Goal: Task Accomplishment & Management: Complete application form

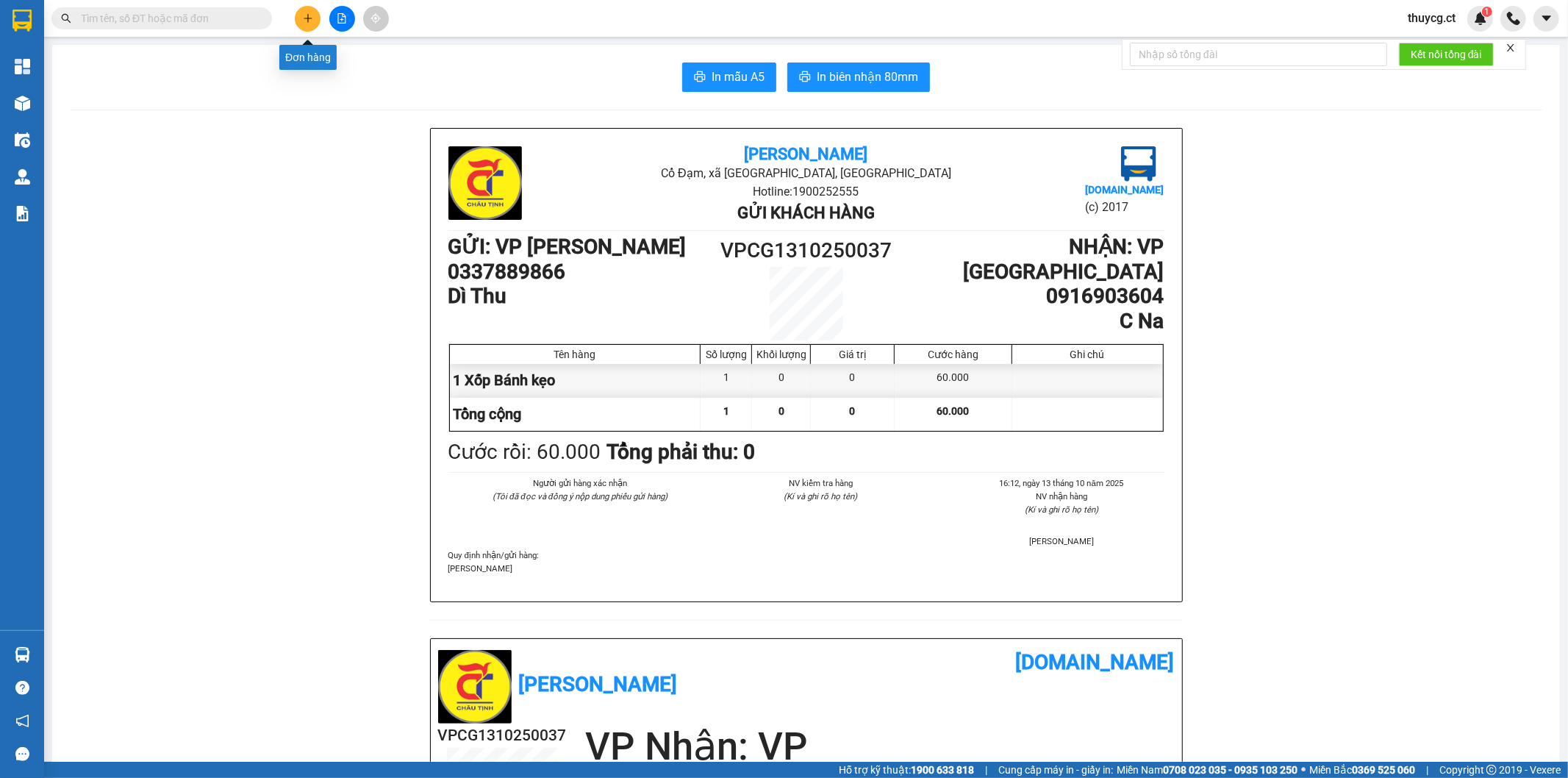
click at [305, 15] on icon "plus" at bounding box center [307, 18] width 10 height 10
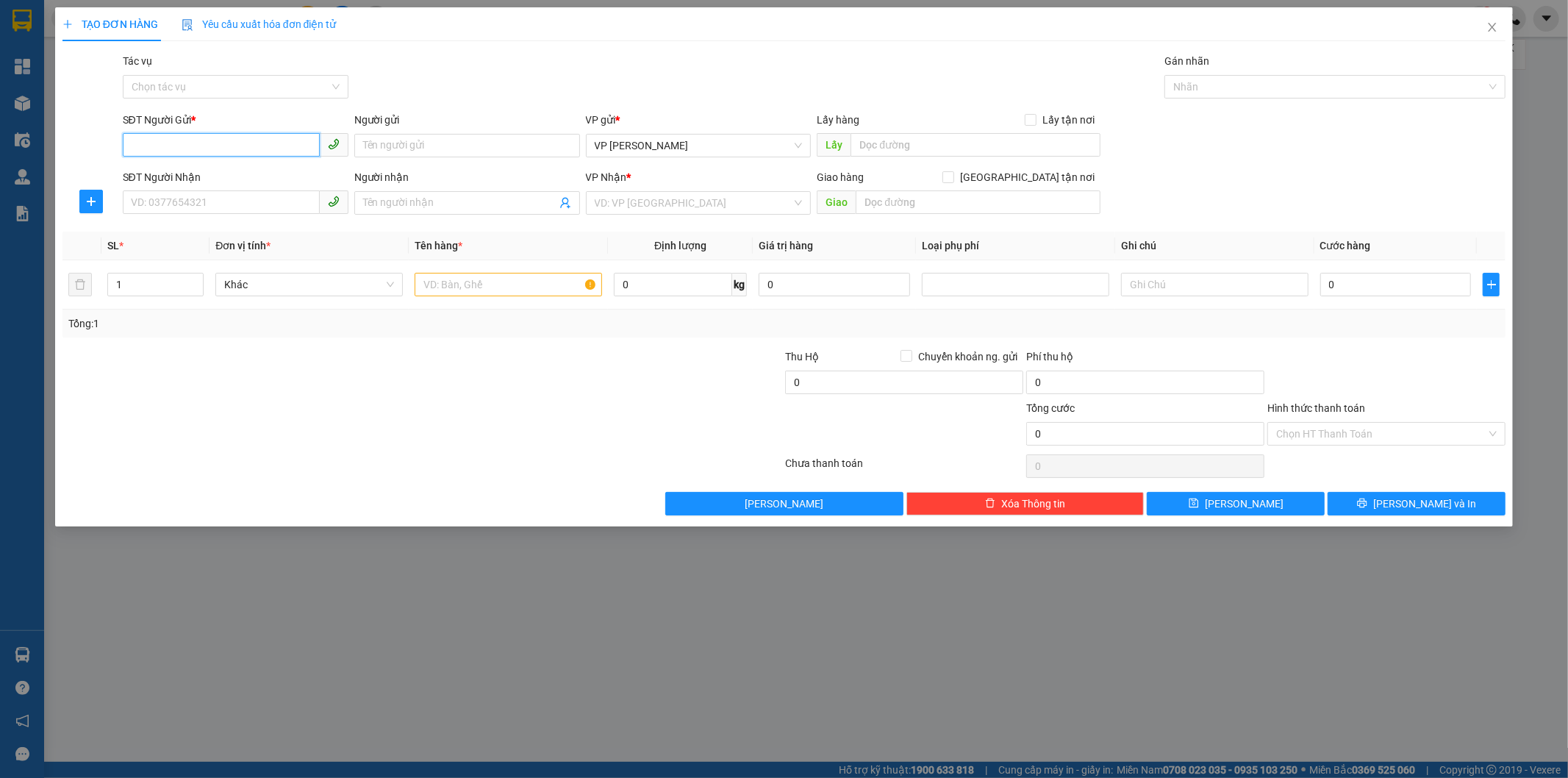
click at [155, 145] on input "SĐT Người Gửi *" at bounding box center [220, 145] width 197 height 24
click at [154, 202] on input "SĐT Người Nhận" at bounding box center [220, 203] width 197 height 24
type input "0903269403"
click at [156, 233] on div "0903269403 - C NGỌC YẾN" at bounding box center [235, 232] width 208 height 16
type input "C NGỌC YẾN"
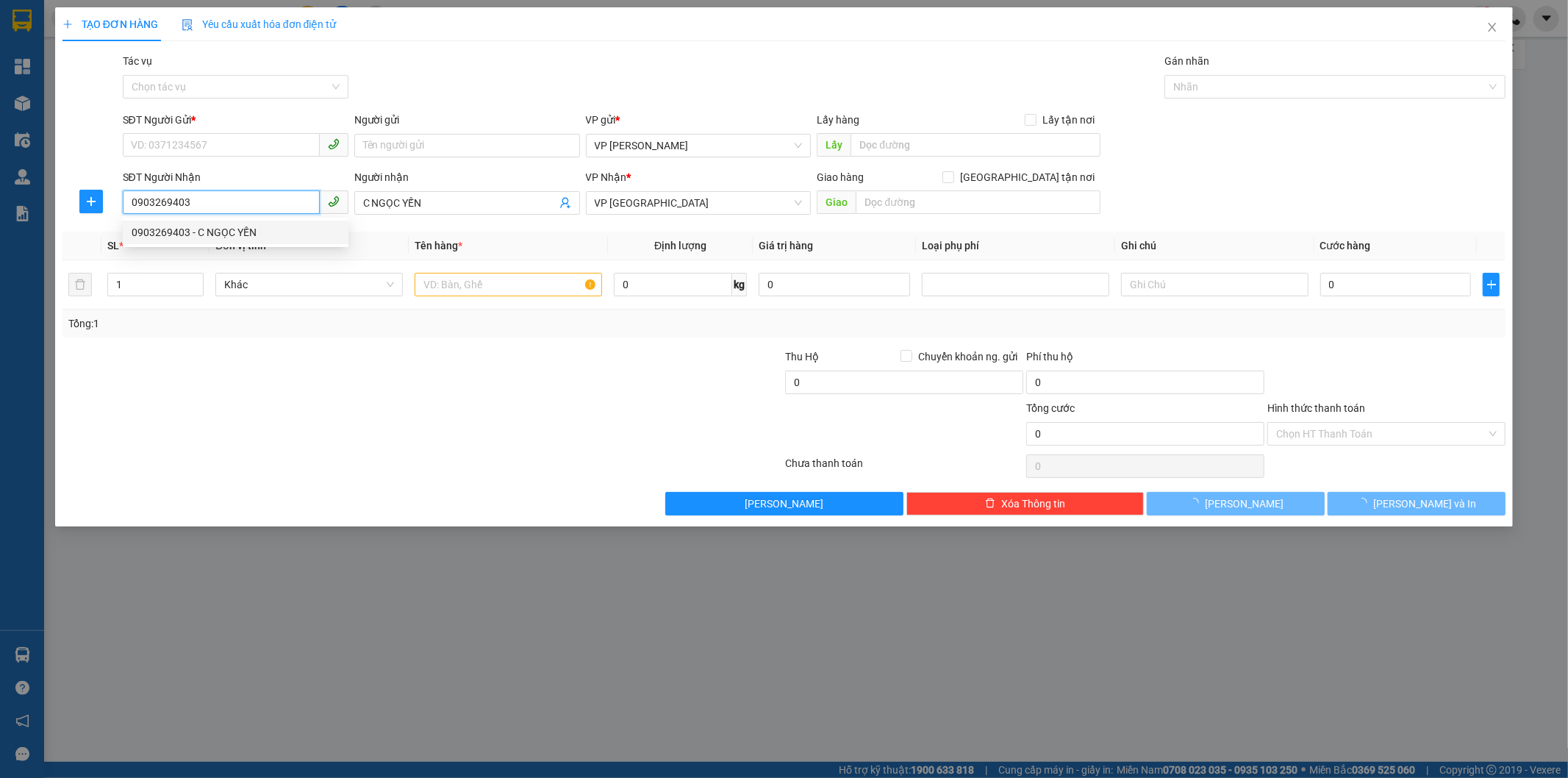
type input "50.000"
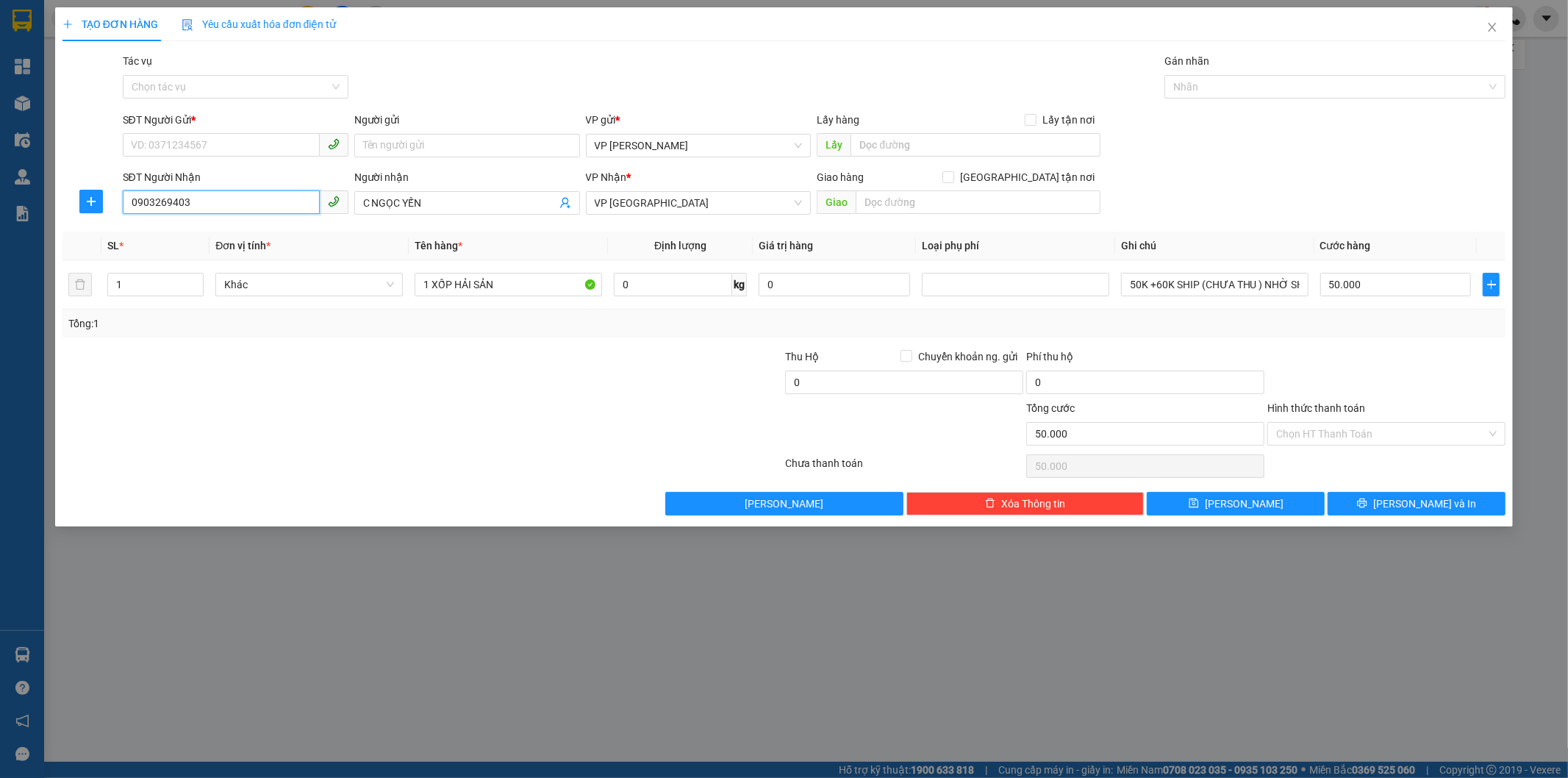
type input "0903269403"
click at [188, 136] on input "SĐT Người Gửi *" at bounding box center [220, 145] width 197 height 24
drag, startPoint x: 197, startPoint y: 147, endPoint x: 105, endPoint y: 147, distance: 92.0
click at [105, 147] on div "SĐT Người Gửi * 0865079410 0865079410 Người gửi Tên người gửi VP gửi * VP [PERS…" at bounding box center [784, 137] width 1446 height 51
type input "0865079410"
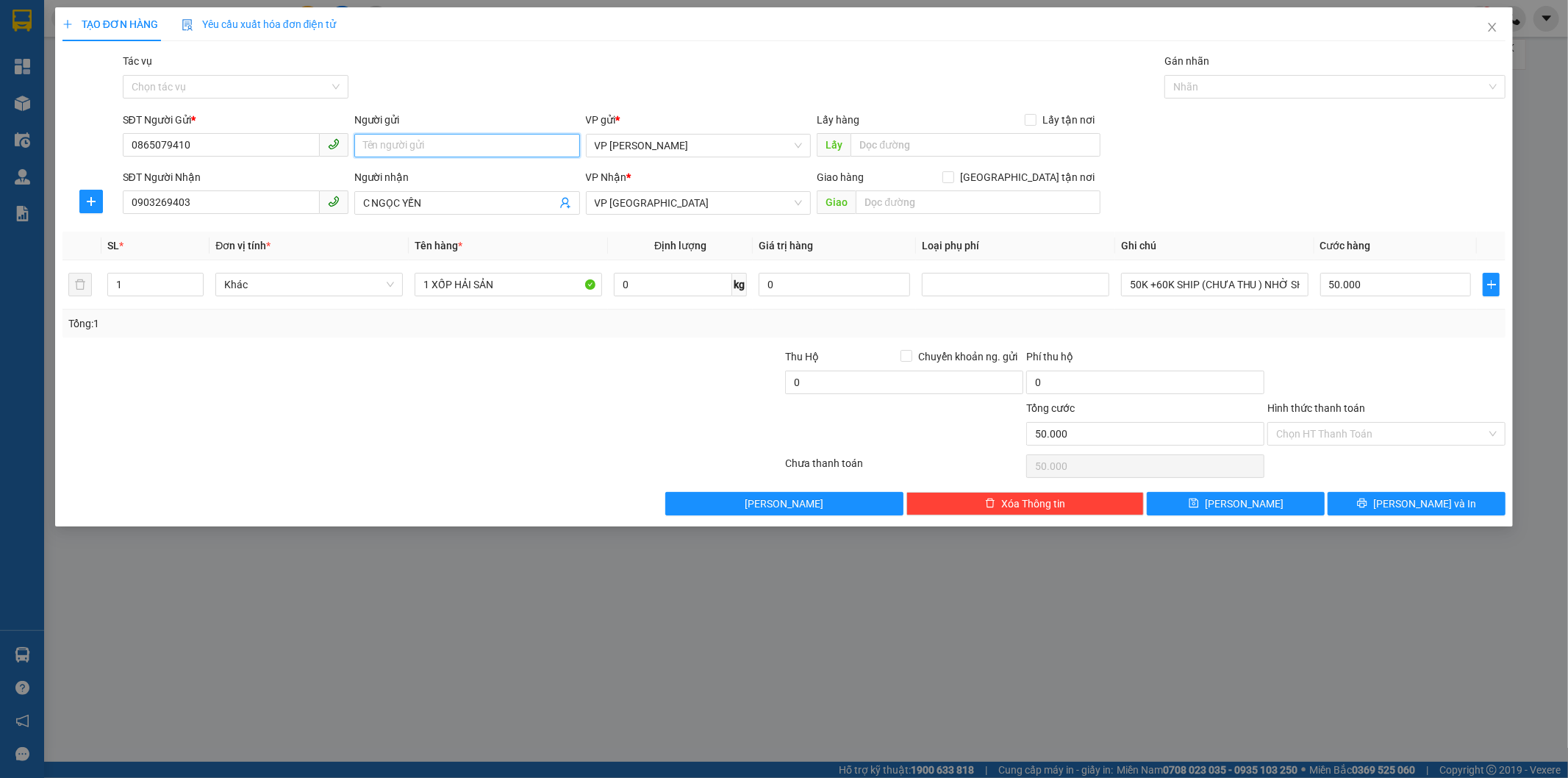
click at [412, 147] on input "Người gửi" at bounding box center [467, 145] width 225 height 24
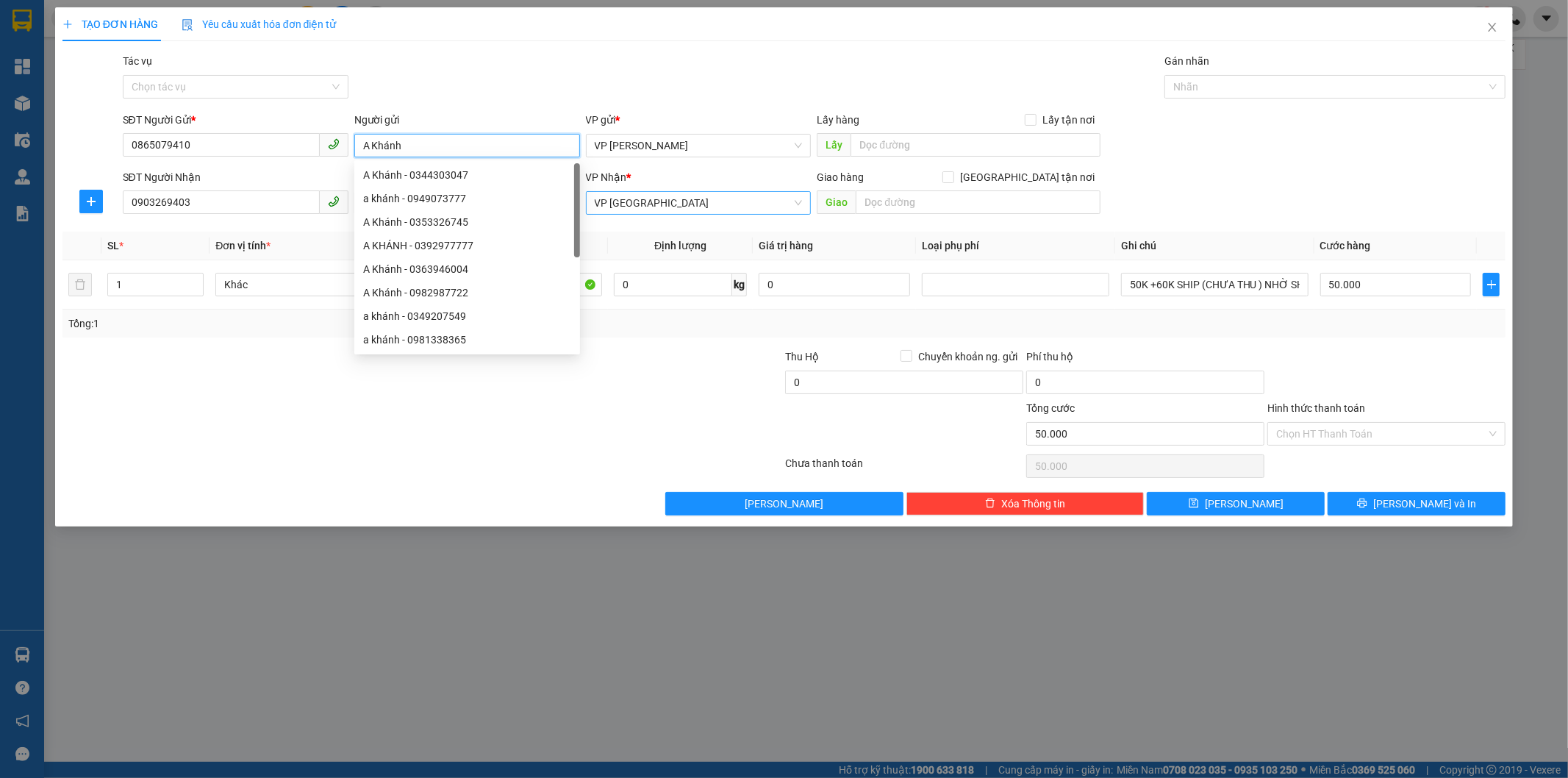
click at [691, 208] on span "VP [GEOGRAPHIC_DATA]" at bounding box center [699, 203] width 208 height 22
type input "A Khánh"
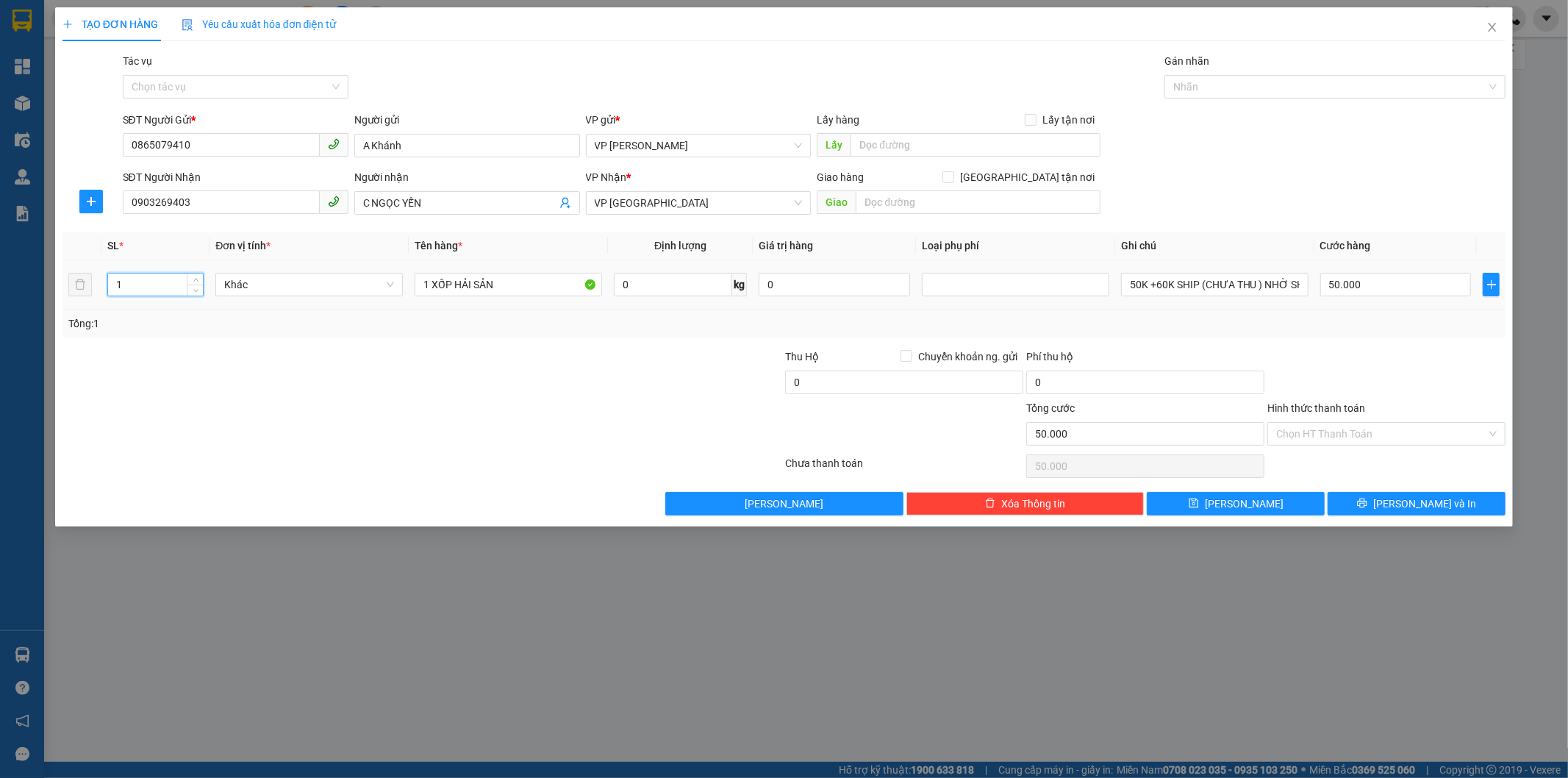
click at [179, 289] on input "1" at bounding box center [155, 285] width 96 height 22
drag, startPoint x: 518, startPoint y: 283, endPoint x: 226, endPoint y: 299, distance: 292.4
click at [226, 298] on tr "1 Khác 1 XỐP HẢI SẢN 0 kg 0 50K +60K SHIP (CHƯA THU ) NHỜ SHIP ĐẾN : NHÀ 11 NGÁ…" at bounding box center [784, 285] width 1443 height 49
type input "0"
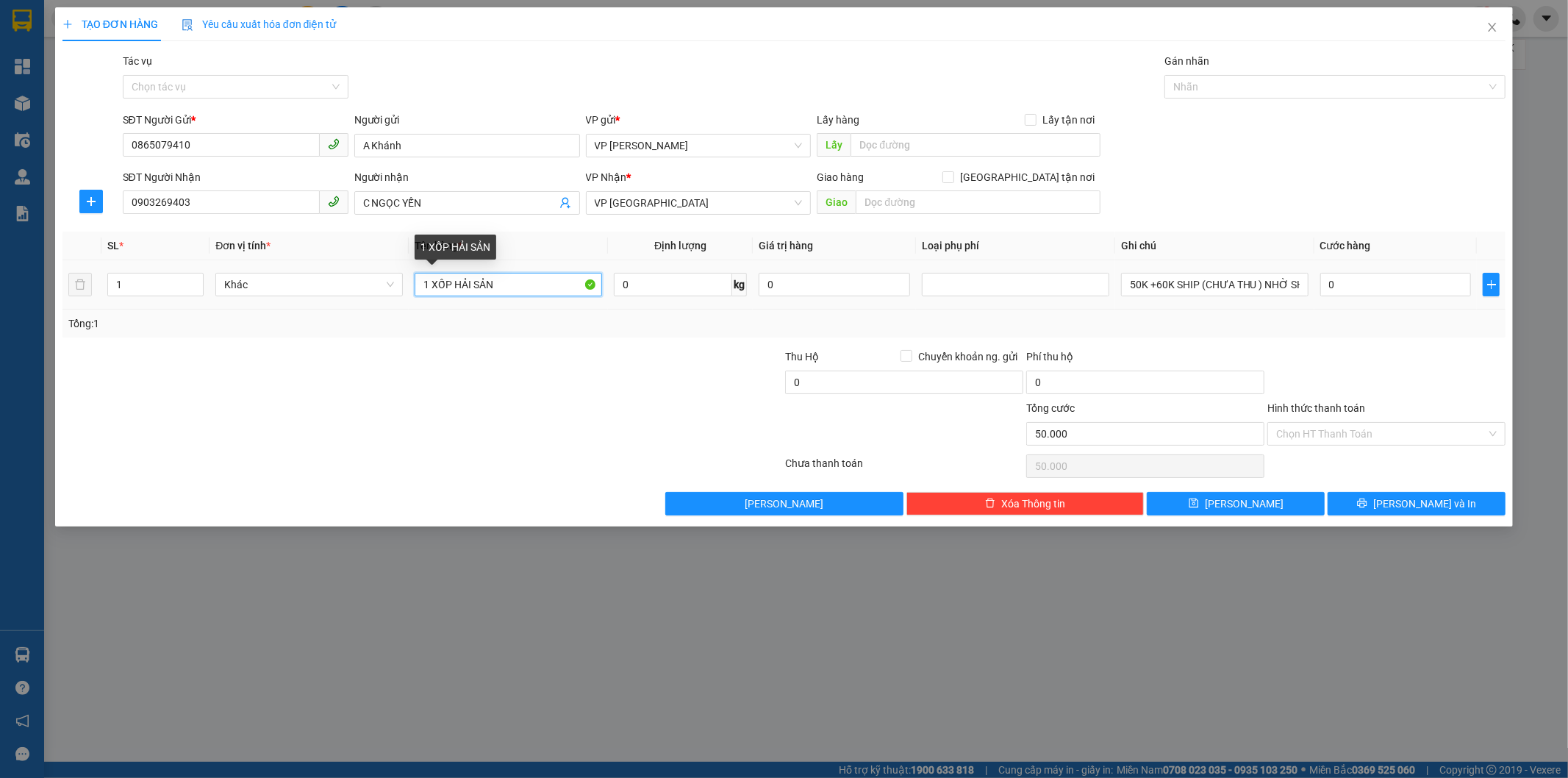
type input "0"
type input "1 Phong bì"
click at [1344, 287] on input "0" at bounding box center [1396, 285] width 151 height 24
type input "3"
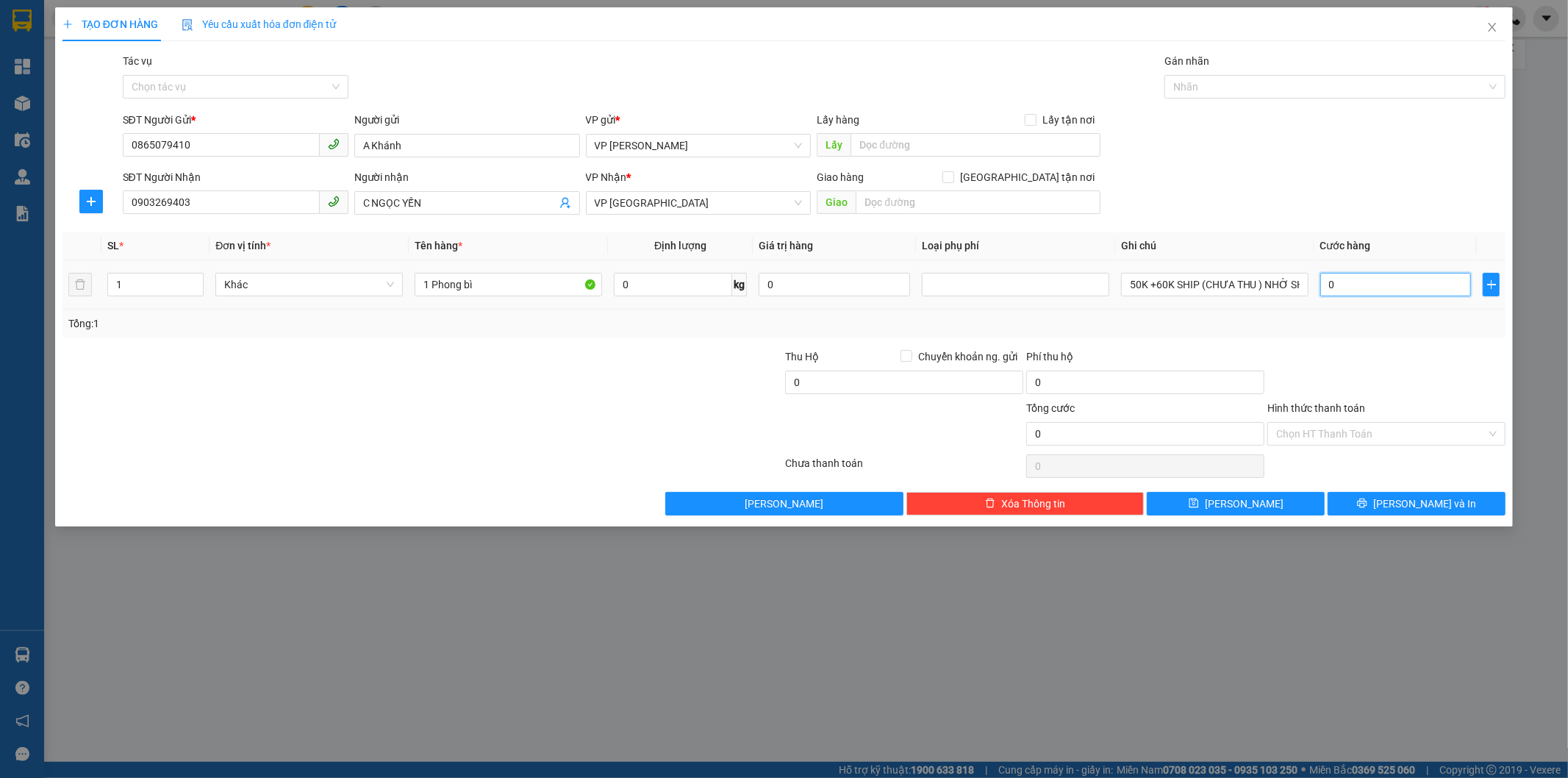
type input "3"
type input "30"
type input "30.000"
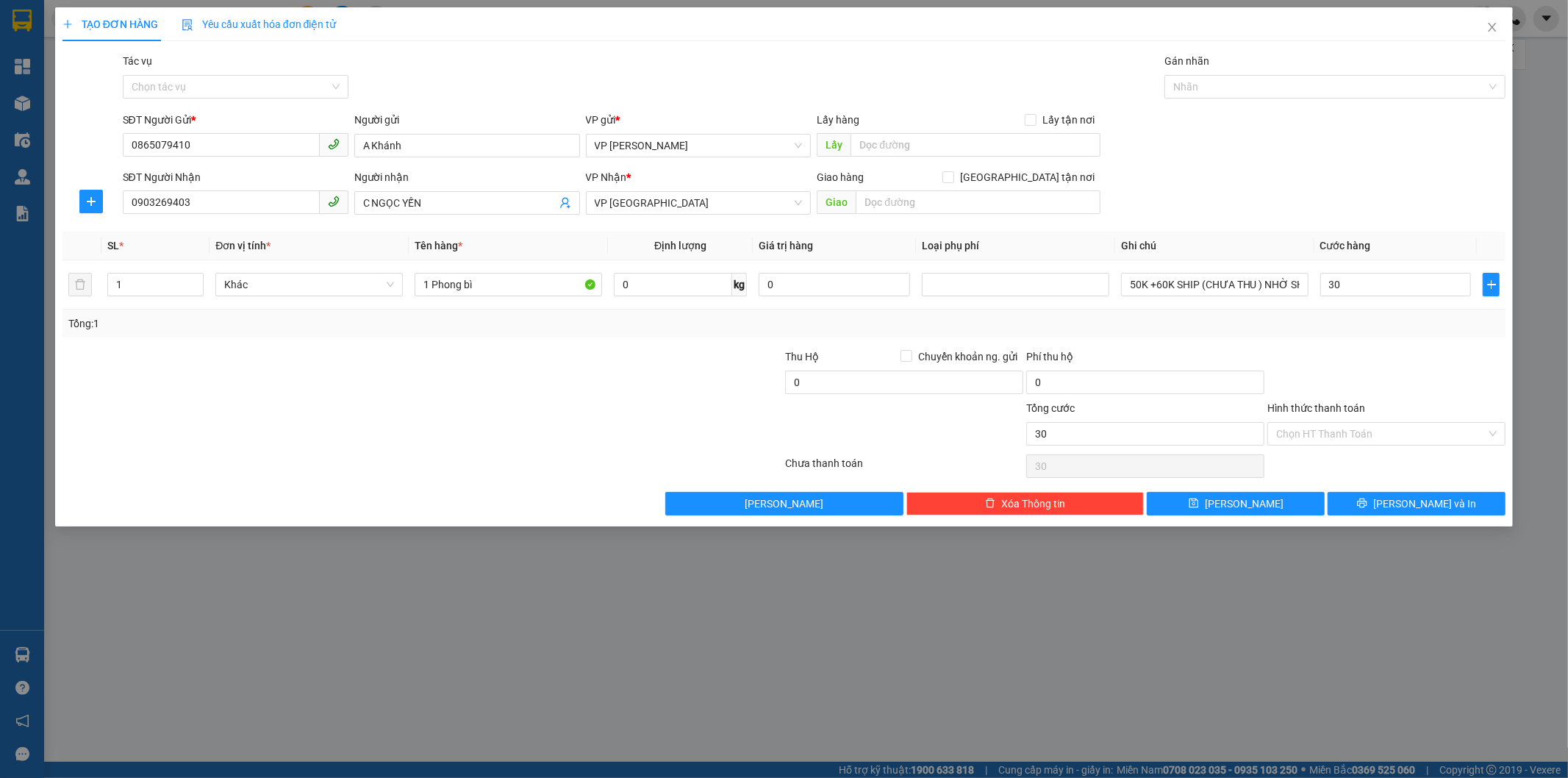
type input "30.000"
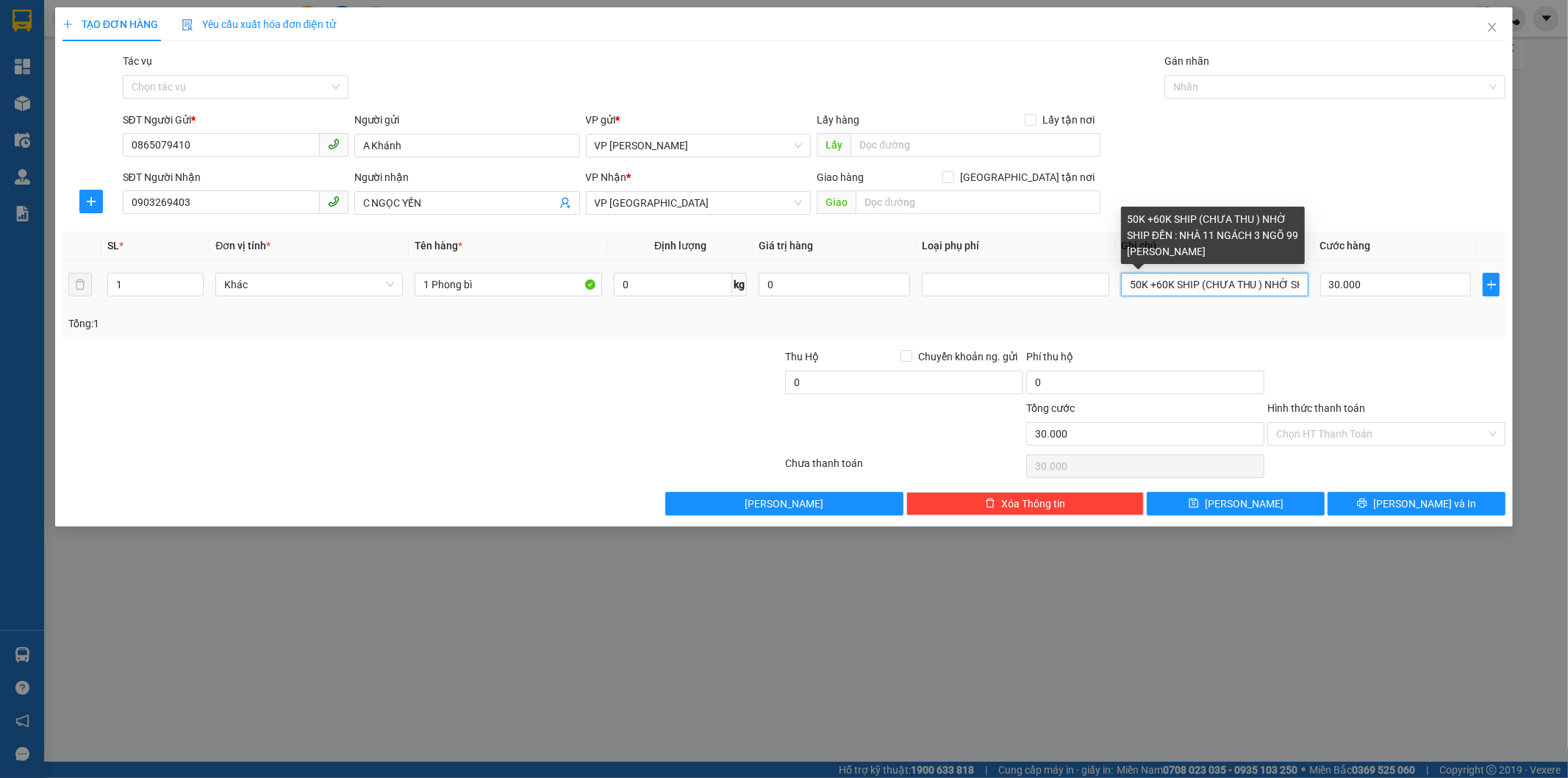
click at [1176, 286] on input "50K +60K SHIP (CHƯA THU ) NHỜ SHIP ĐẾN : NHÀ 11 NGÁCH 3 NGÕ 99 [PERSON_NAME]" at bounding box center [1215, 285] width 188 height 24
click at [1130, 284] on input "50K +60K SHIP (CHƯA THU ) NHỜ SHIP ĐẾN : NHÀ 11 NGÁCH 3 NGÕ 99 [PERSON_NAME]" at bounding box center [1215, 285] width 188 height 24
drag, startPoint x: 1191, startPoint y: 285, endPoint x: 1326, endPoint y: 285, distance: 135.0
click at [1326, 285] on tr "1 Khác 1 Phong bì 0 kg 0 Nhờ Shipper:50K +60K SHIP (CHƯA THU ) NHỜ SHIP ĐẾN : N…" at bounding box center [784, 285] width 1443 height 49
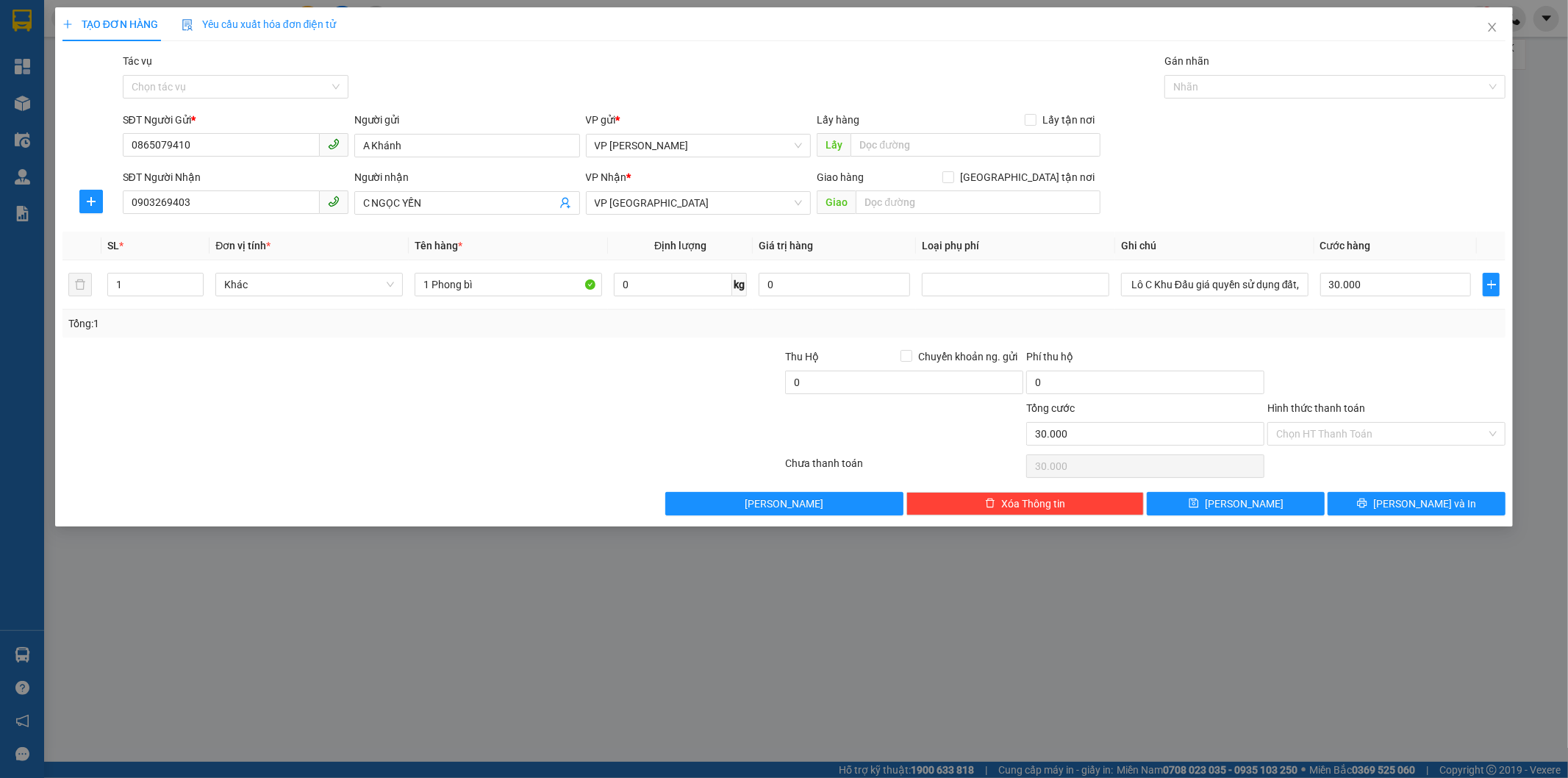
scroll to position [0, 0]
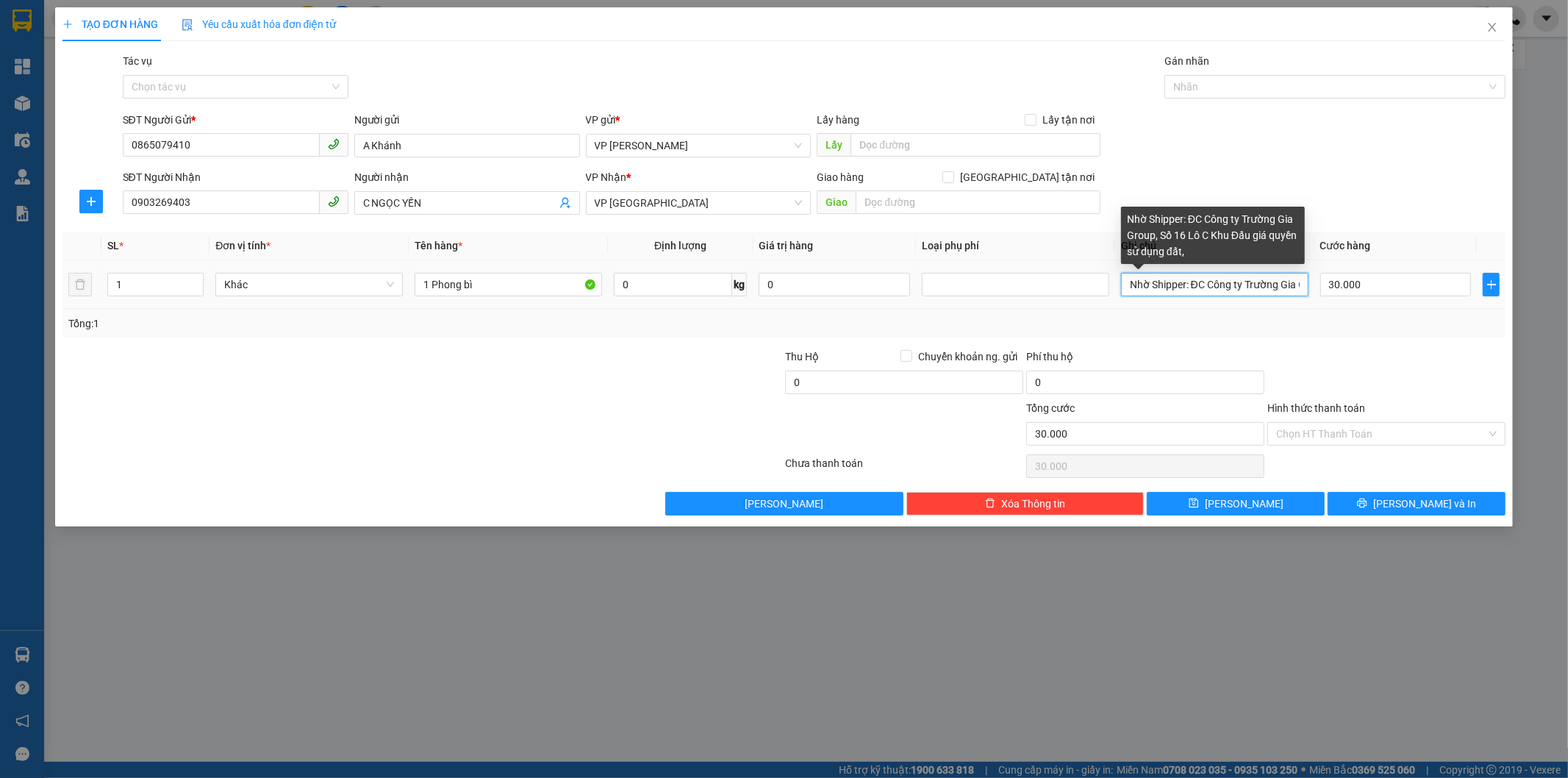
click at [1301, 289] on input "Nhờ Shipper: ĐC Công ty Trường Gia Group, Số 16 Lô C Khu Đấu giá quyền sử dụng …" at bounding box center [1215, 285] width 188 height 24
type input "Nhờ Shipper: ĐC Công ty Trường Gia Group, Số 16 Lô C Khu Đấu giá quyền sử dụng …"
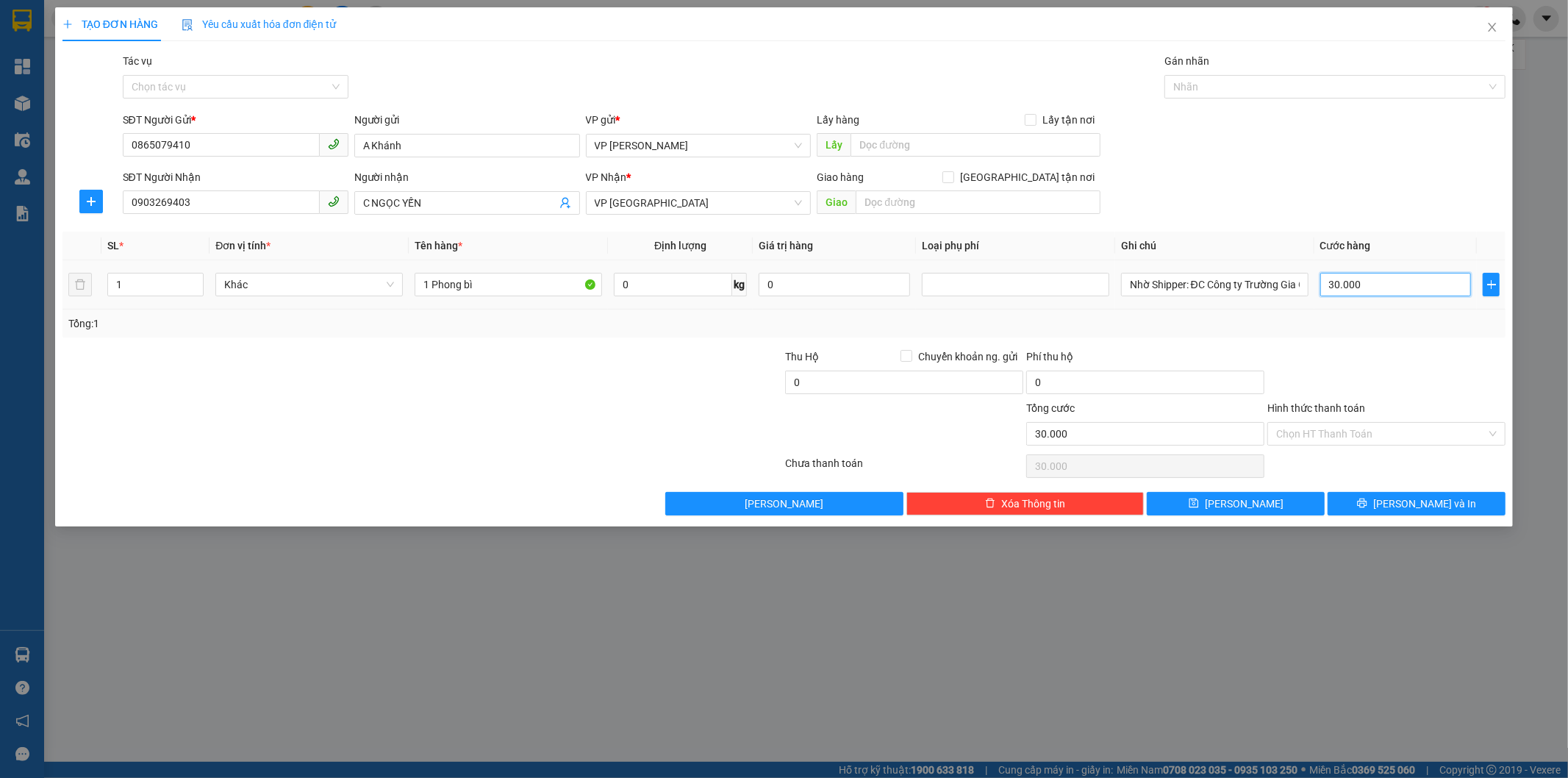
click at [1394, 291] on input "30.000" at bounding box center [1396, 285] width 151 height 24
type input "7"
type input "70"
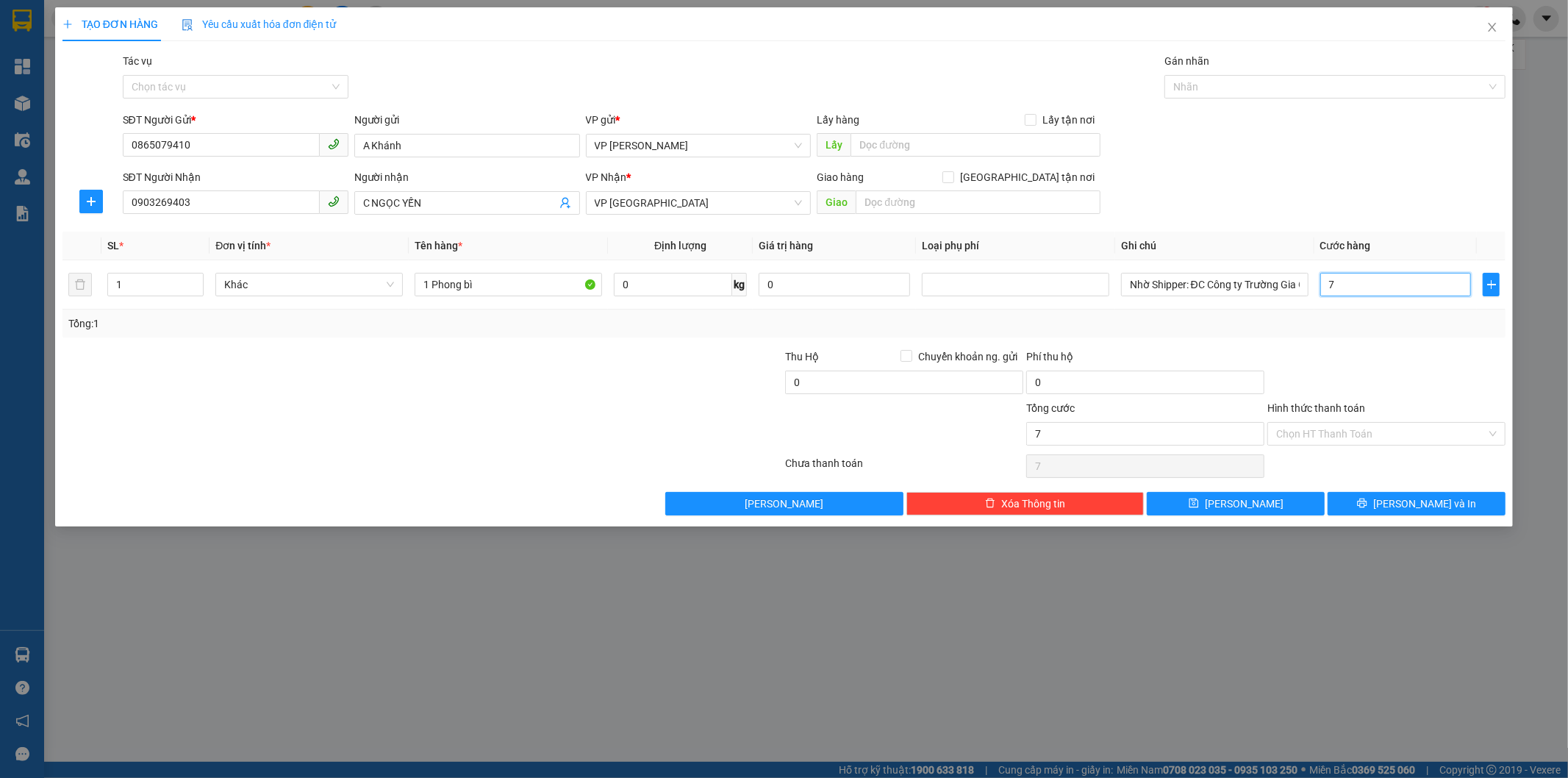
type input "70"
type input "700"
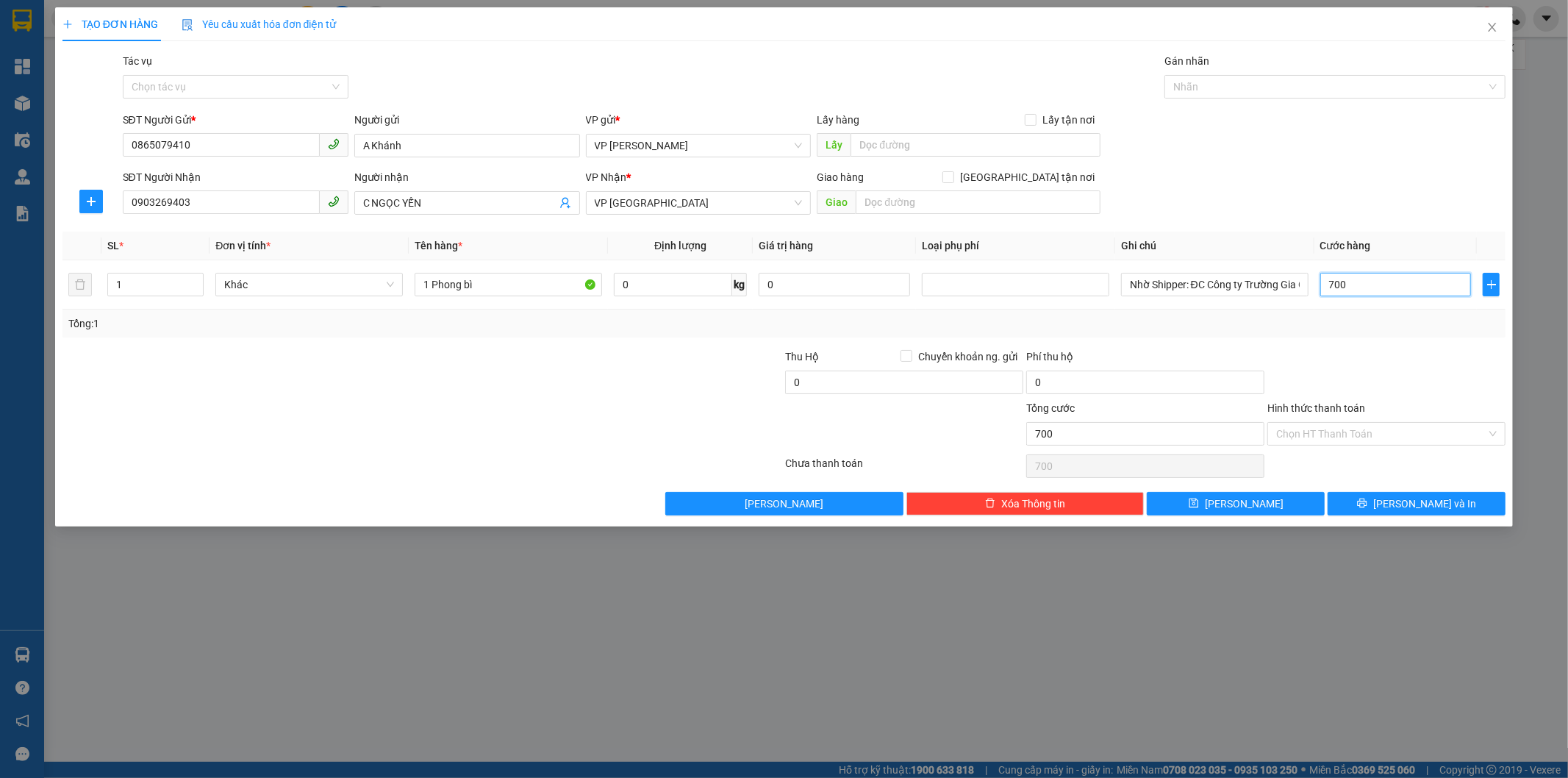
type input "7.000"
type input "70.000"
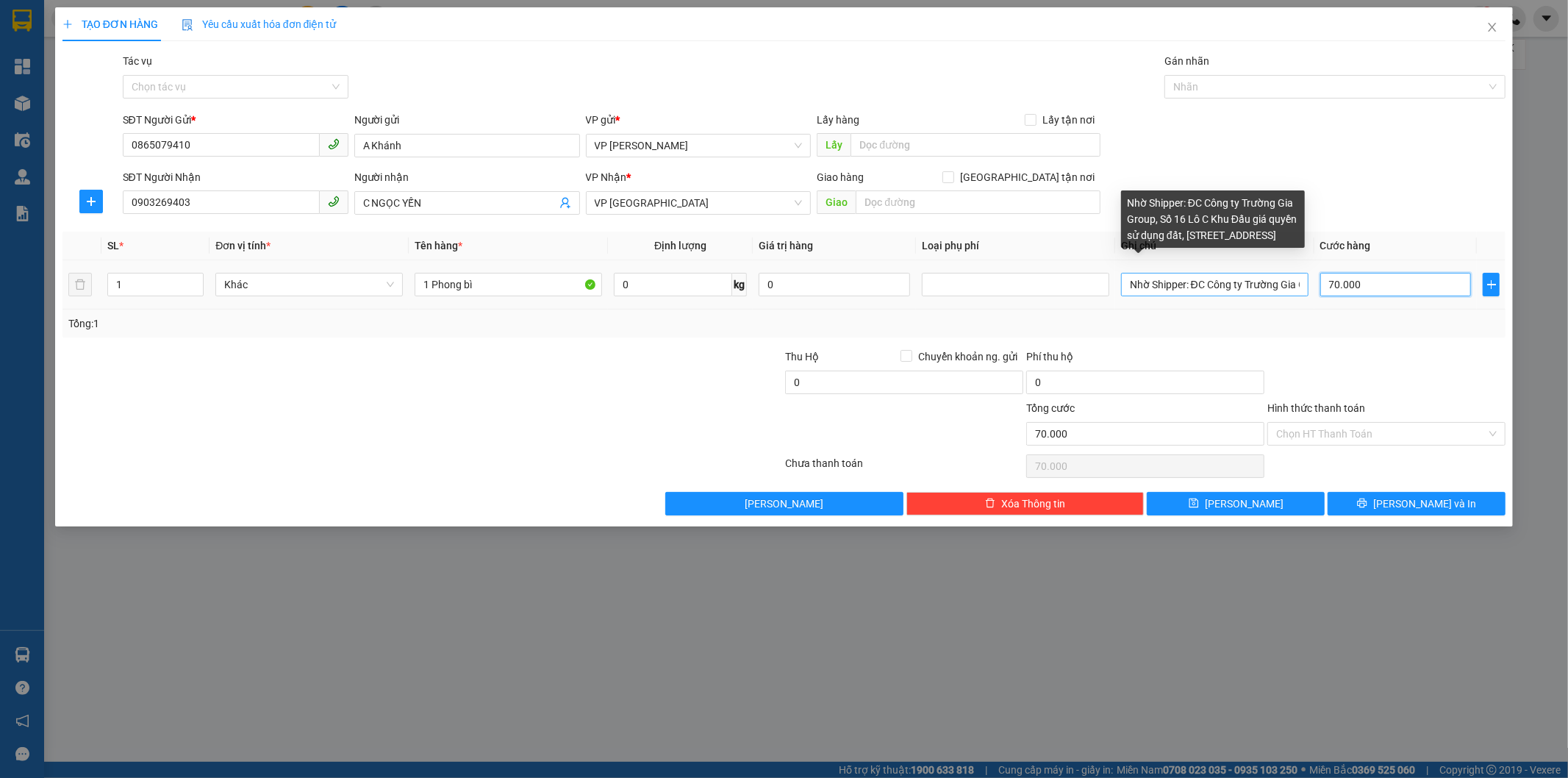
type input "70.000"
click at [1292, 290] on input "Nhờ Shipper: ĐC Công ty Trường Gia Group, Số 16 Lô C Khu Đấu giá quyền sử dụng …" at bounding box center [1215, 285] width 188 height 24
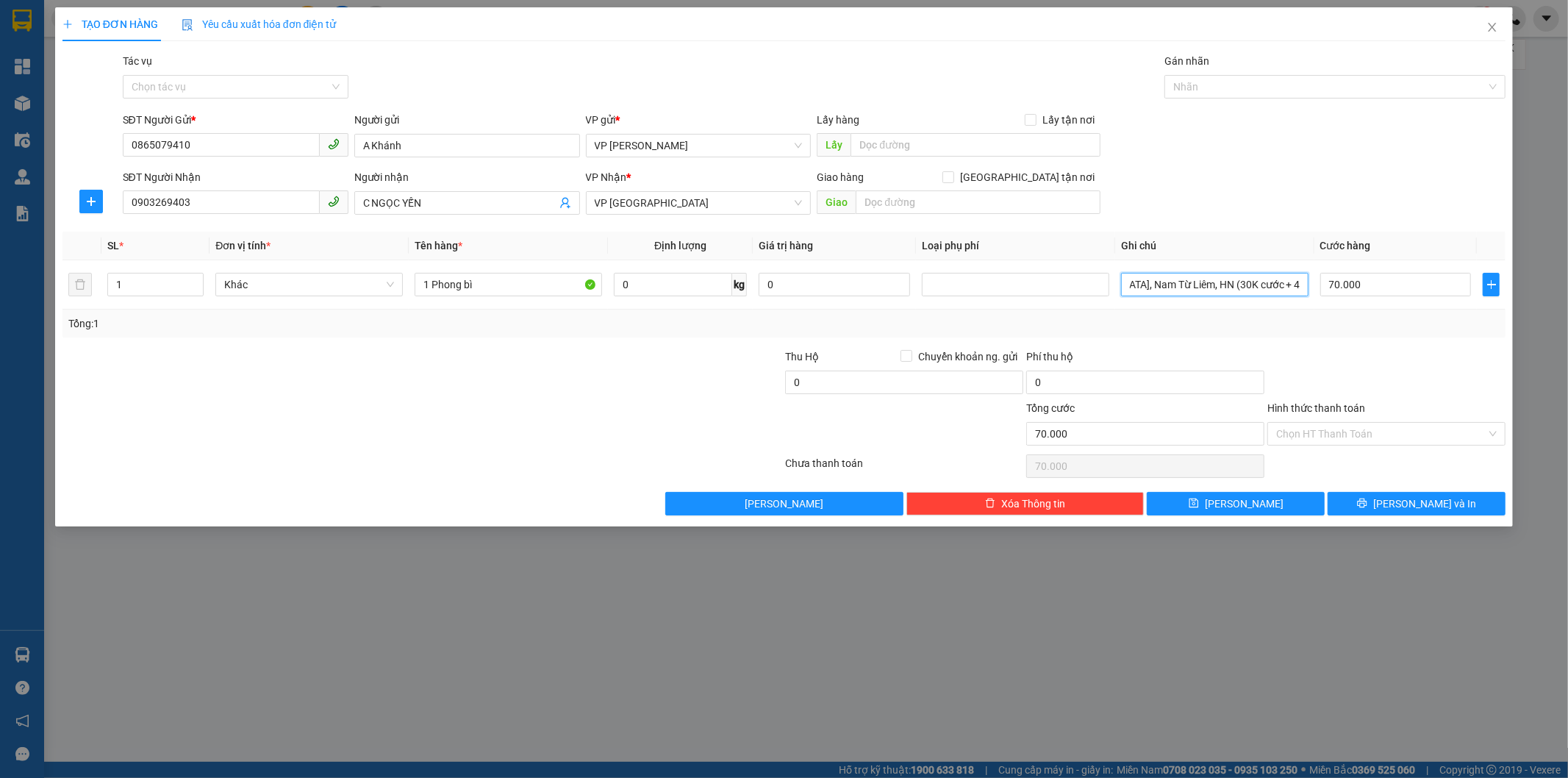
scroll to position [0, 482]
type input "Nhờ Shipper: ĐC Công ty Trường Gia Group, Số 16 Lô C Khu Đấu giá quyền sử dụng …"
click at [1309, 434] on input "Hình thức thanh toán" at bounding box center [1381, 434] width 211 height 22
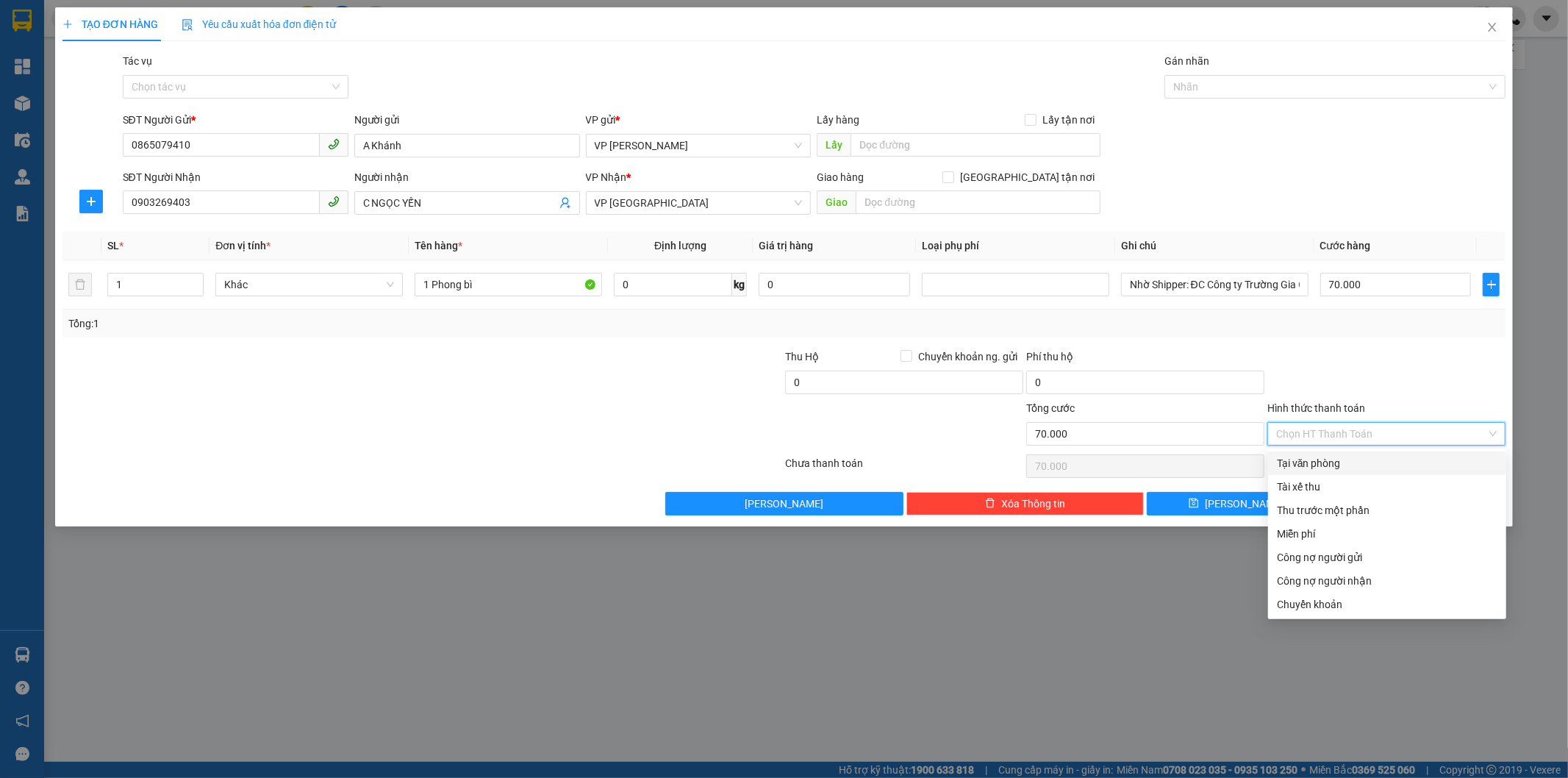
click at [1304, 457] on div "Tại văn phòng" at bounding box center [1387, 463] width 220 height 16
type input "0"
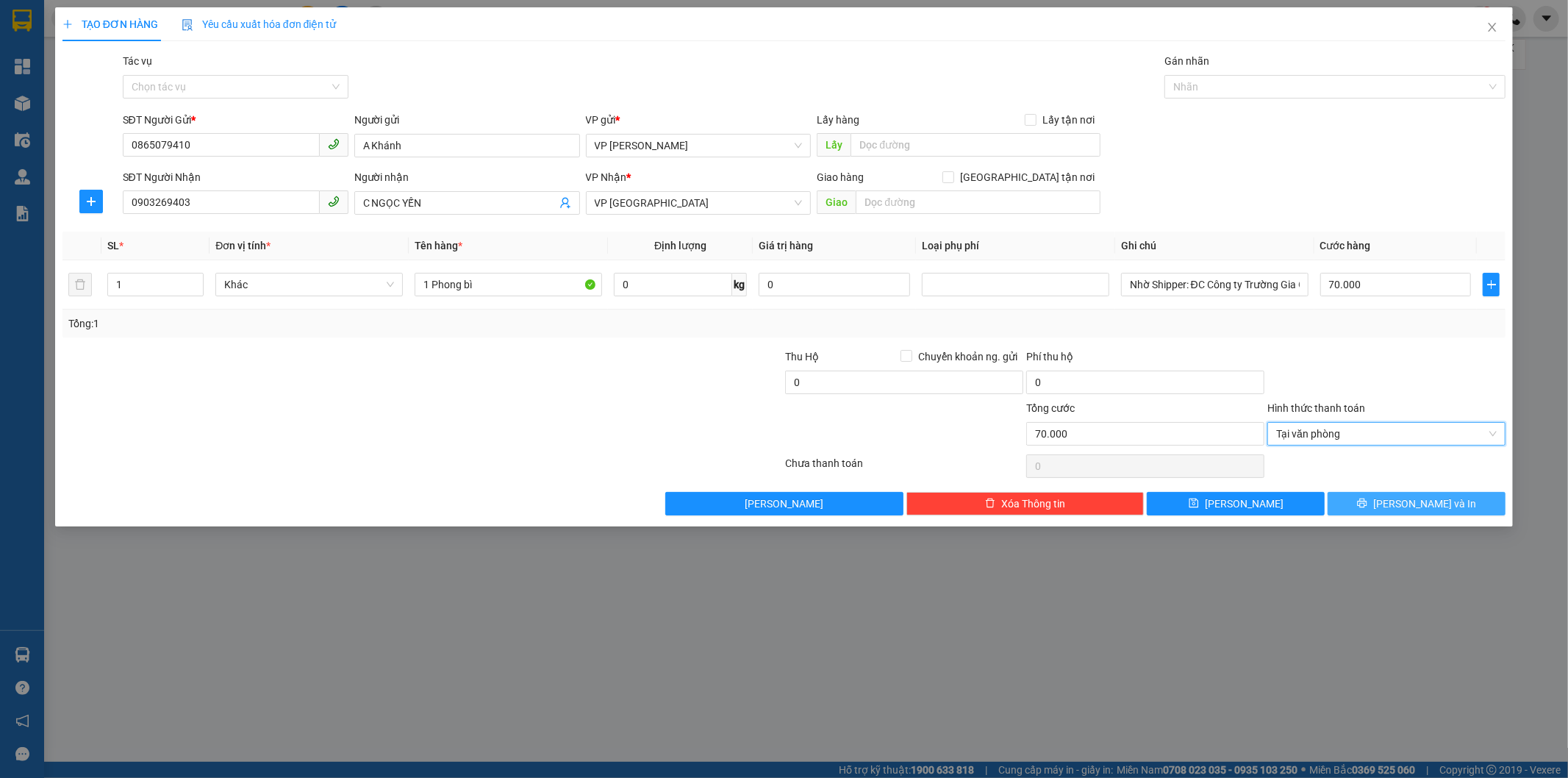
click at [1435, 507] on span "[PERSON_NAME] và In" at bounding box center [1425, 503] width 103 height 16
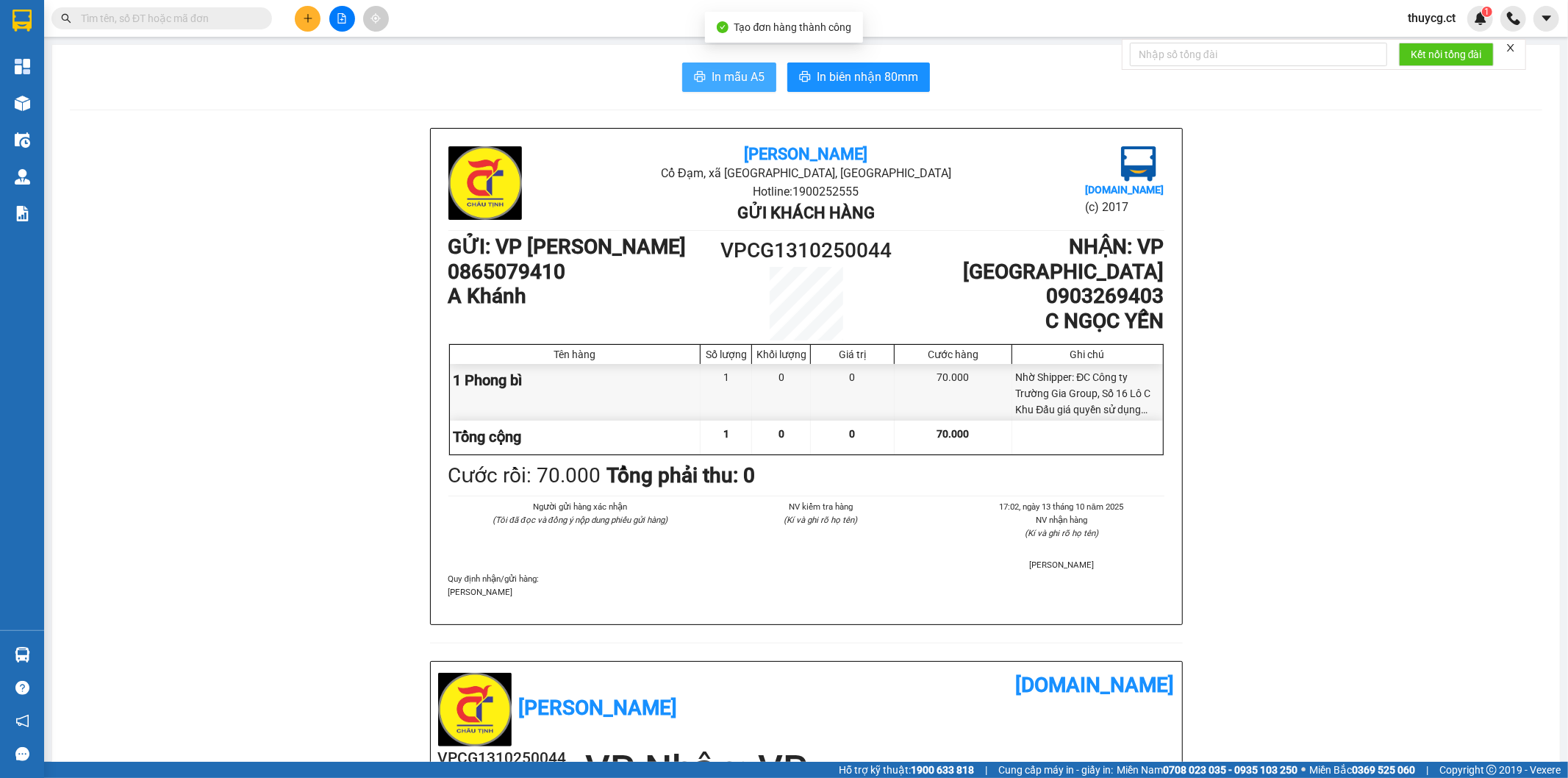
click at [744, 75] on span "In mẫu A5" at bounding box center [739, 76] width 53 height 19
